Goal: Information Seeking & Learning: Learn about a topic

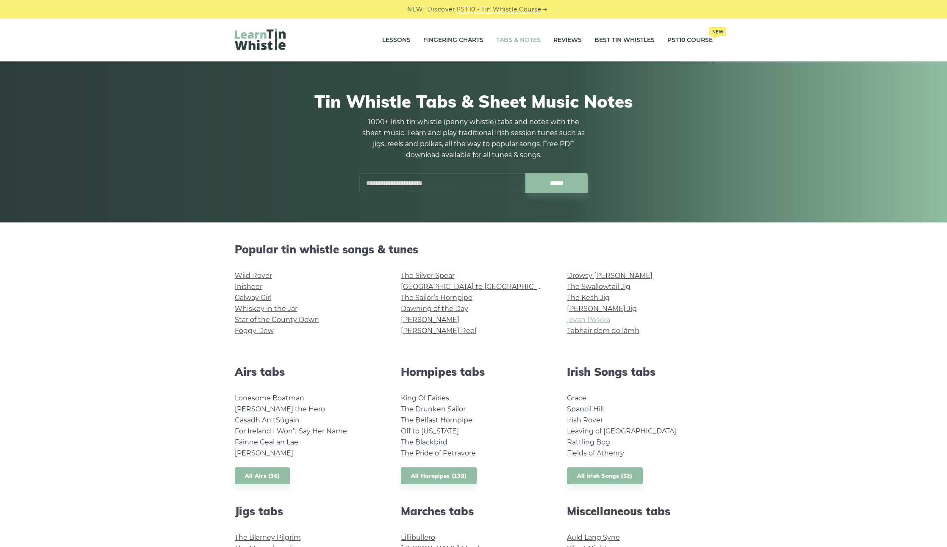
click at [585, 317] on link "Ievan Polkka" at bounding box center [588, 320] width 43 height 8
click at [249, 273] on link "Wild Rover" at bounding box center [253, 276] width 37 height 8
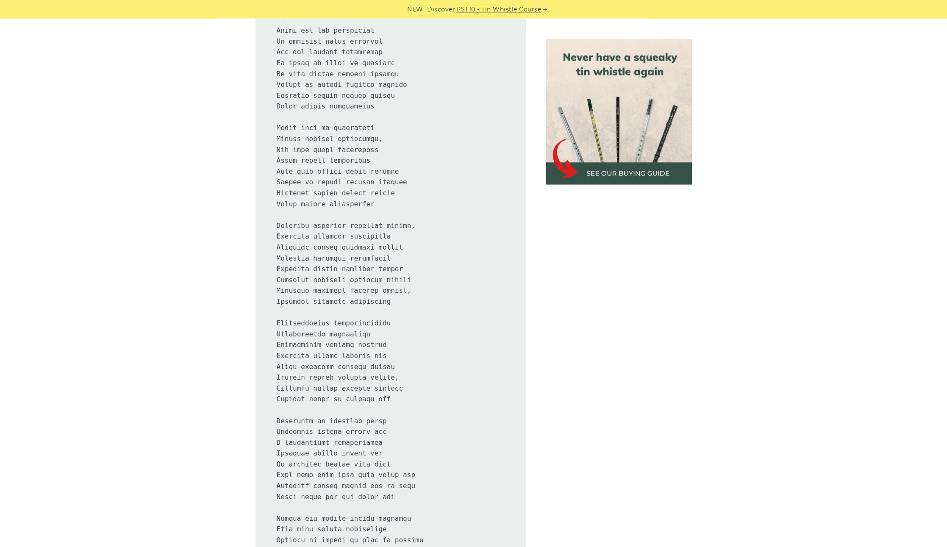
scroll to position [605, 0]
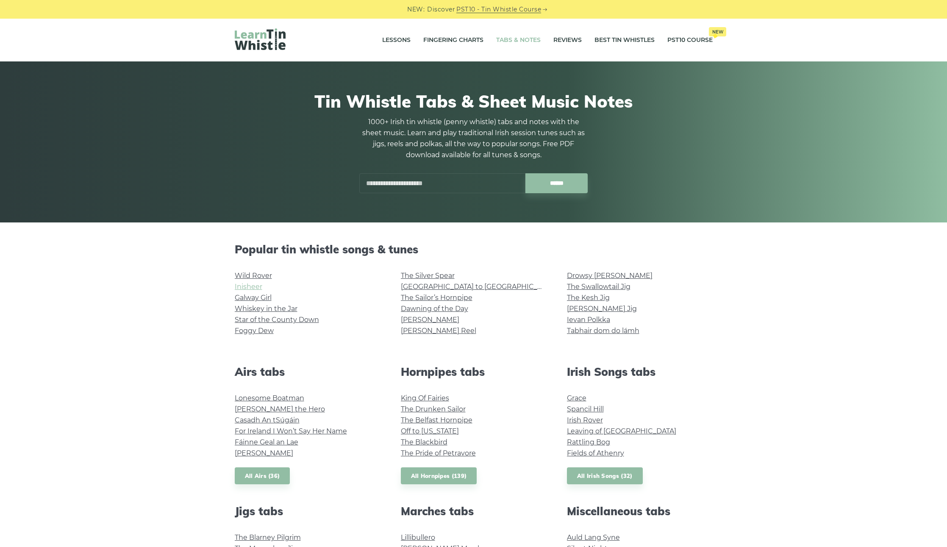
click at [242, 285] on link "Inisheer" at bounding box center [249, 287] width 28 height 8
click at [253, 299] on link "Galway Girl" at bounding box center [253, 298] width 37 height 8
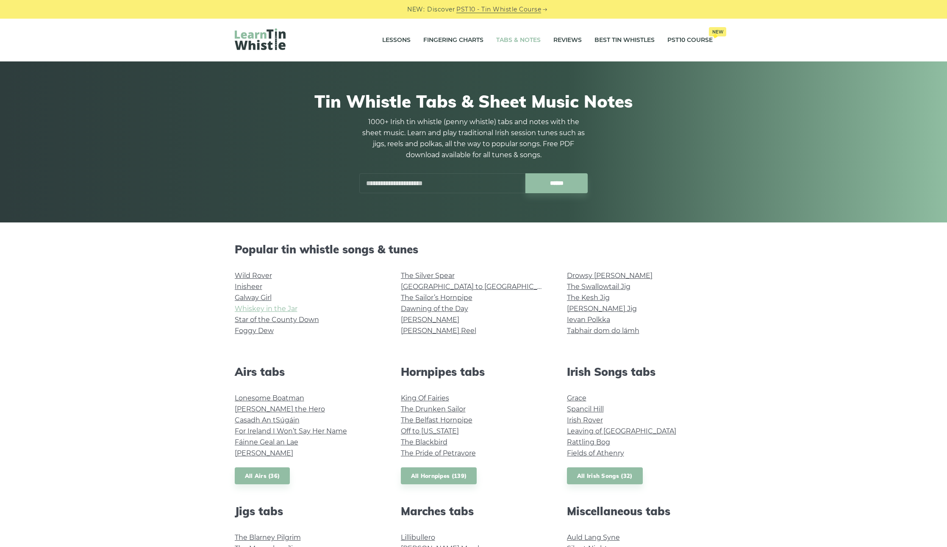
click at [274, 308] on link "Whiskey in the Jar" at bounding box center [266, 309] width 63 height 8
click at [255, 331] on link "Foggy Dew" at bounding box center [254, 331] width 39 height 8
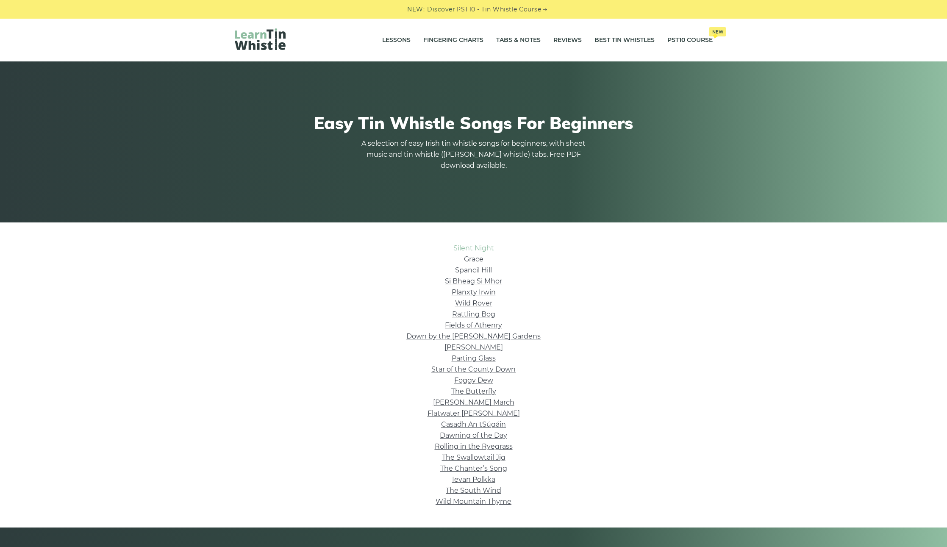
click at [470, 247] on link "Silent Night" at bounding box center [474, 248] width 41 height 8
click at [476, 262] on link "Grace" at bounding box center [473, 259] width 19 height 8
click at [469, 272] on link "Spancil Hill" at bounding box center [473, 270] width 37 height 8
click at [467, 282] on link "Si­ Bheag Si­ Mhor" at bounding box center [473, 281] width 57 height 8
